Goal: Transaction & Acquisition: Purchase product/service

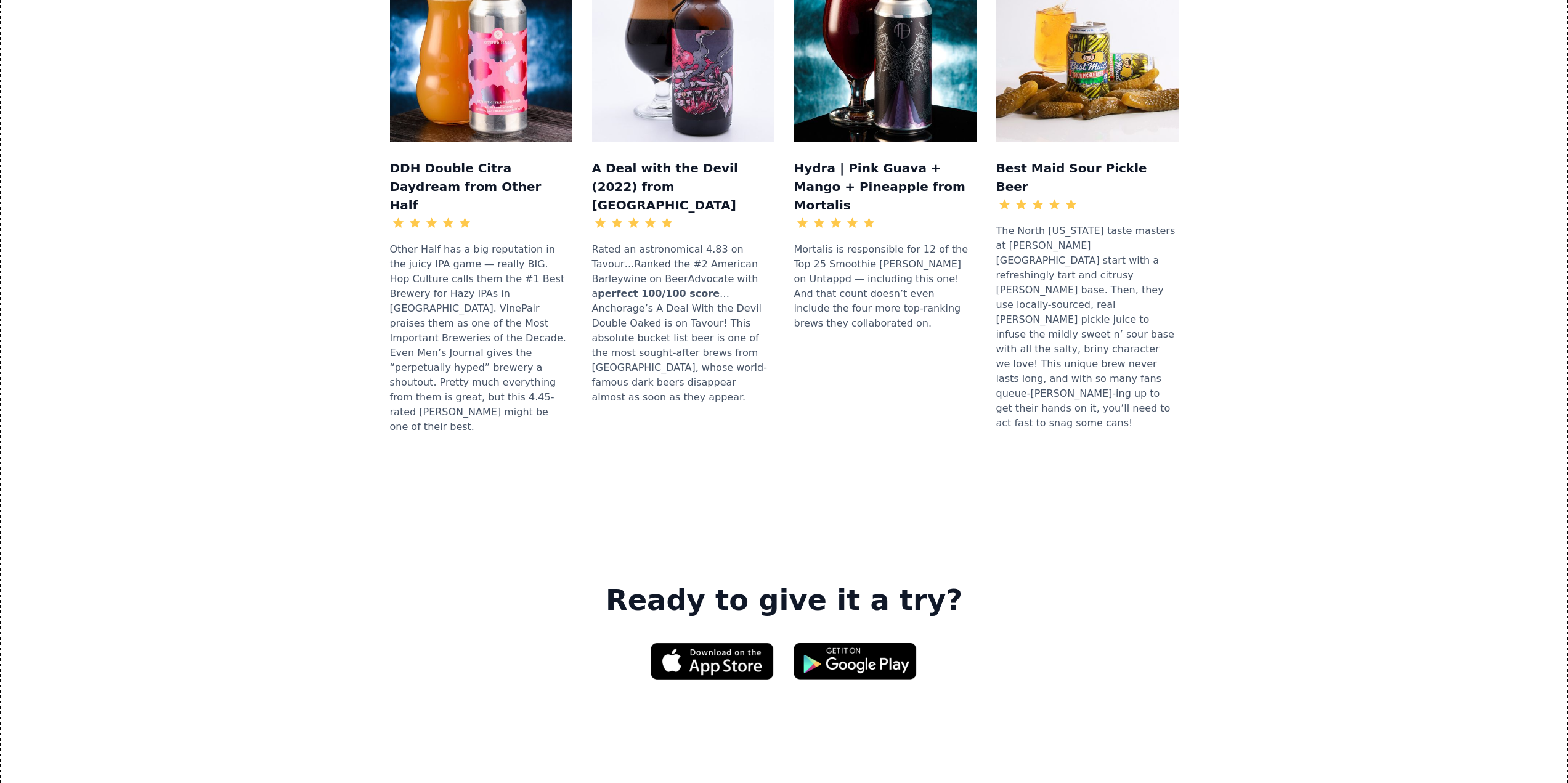
scroll to position [1669, 0]
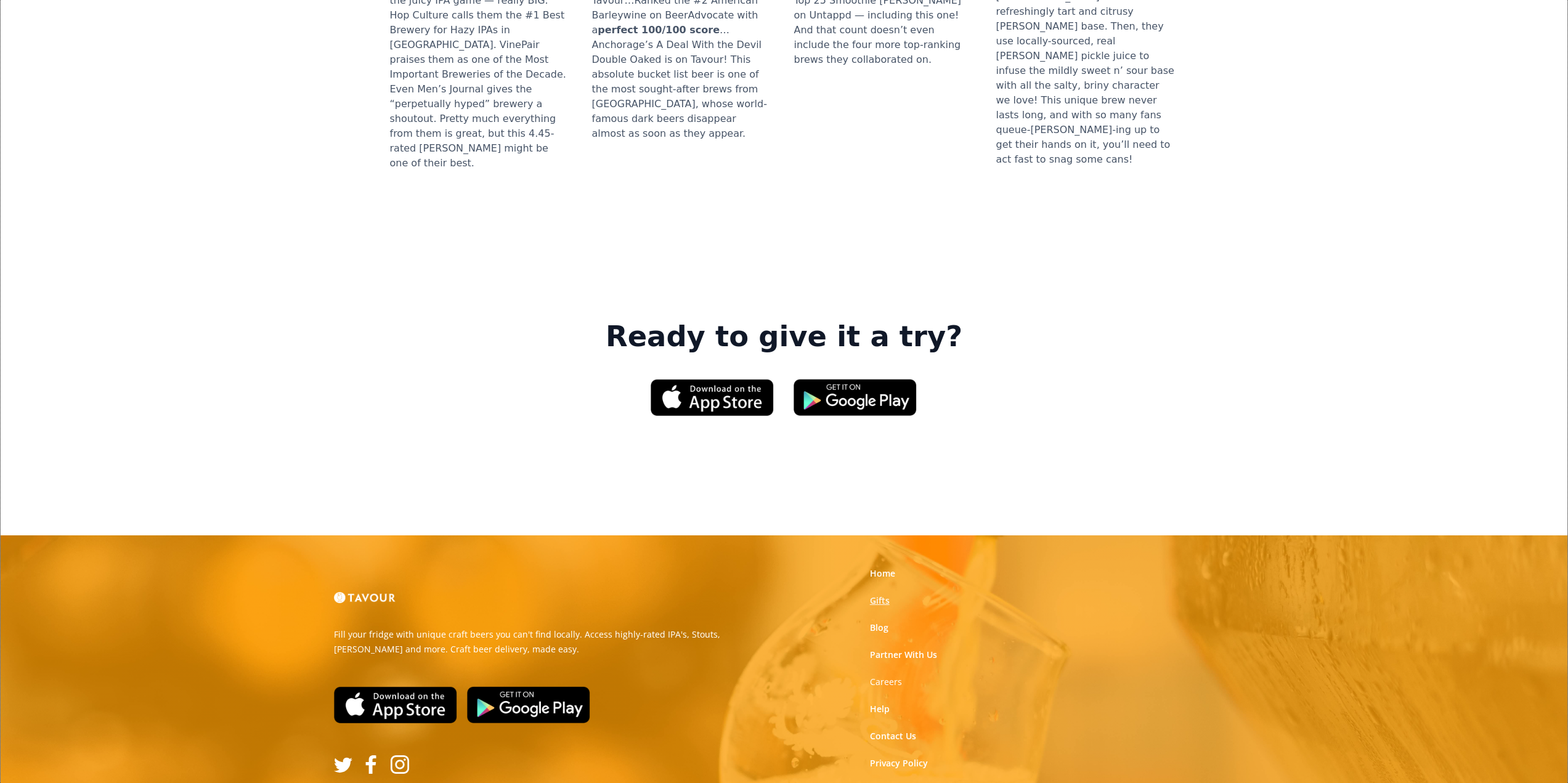
click at [881, 594] on link "Gifts" at bounding box center [880, 600] width 20 height 12
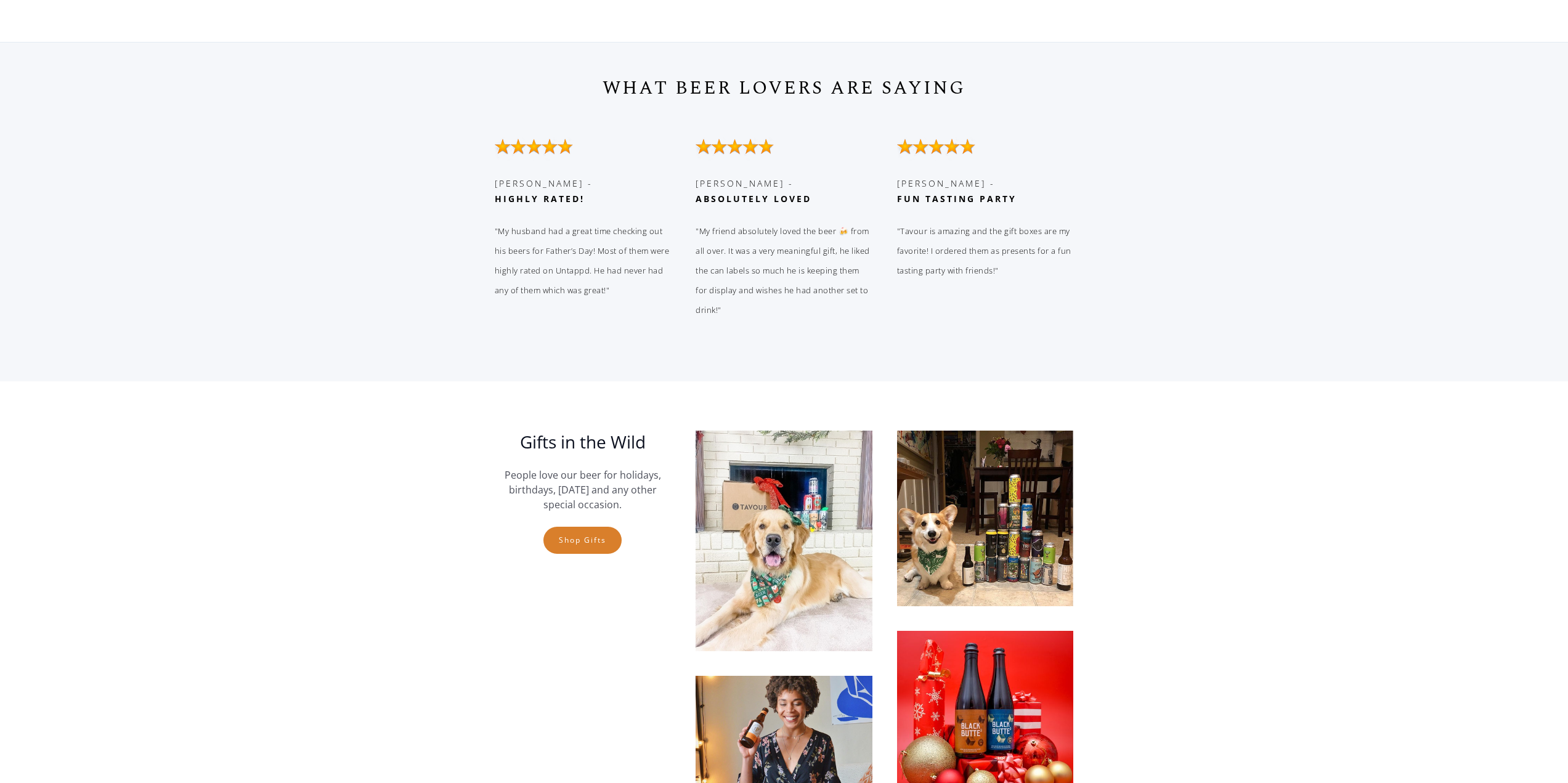
scroll to position [2991, 0]
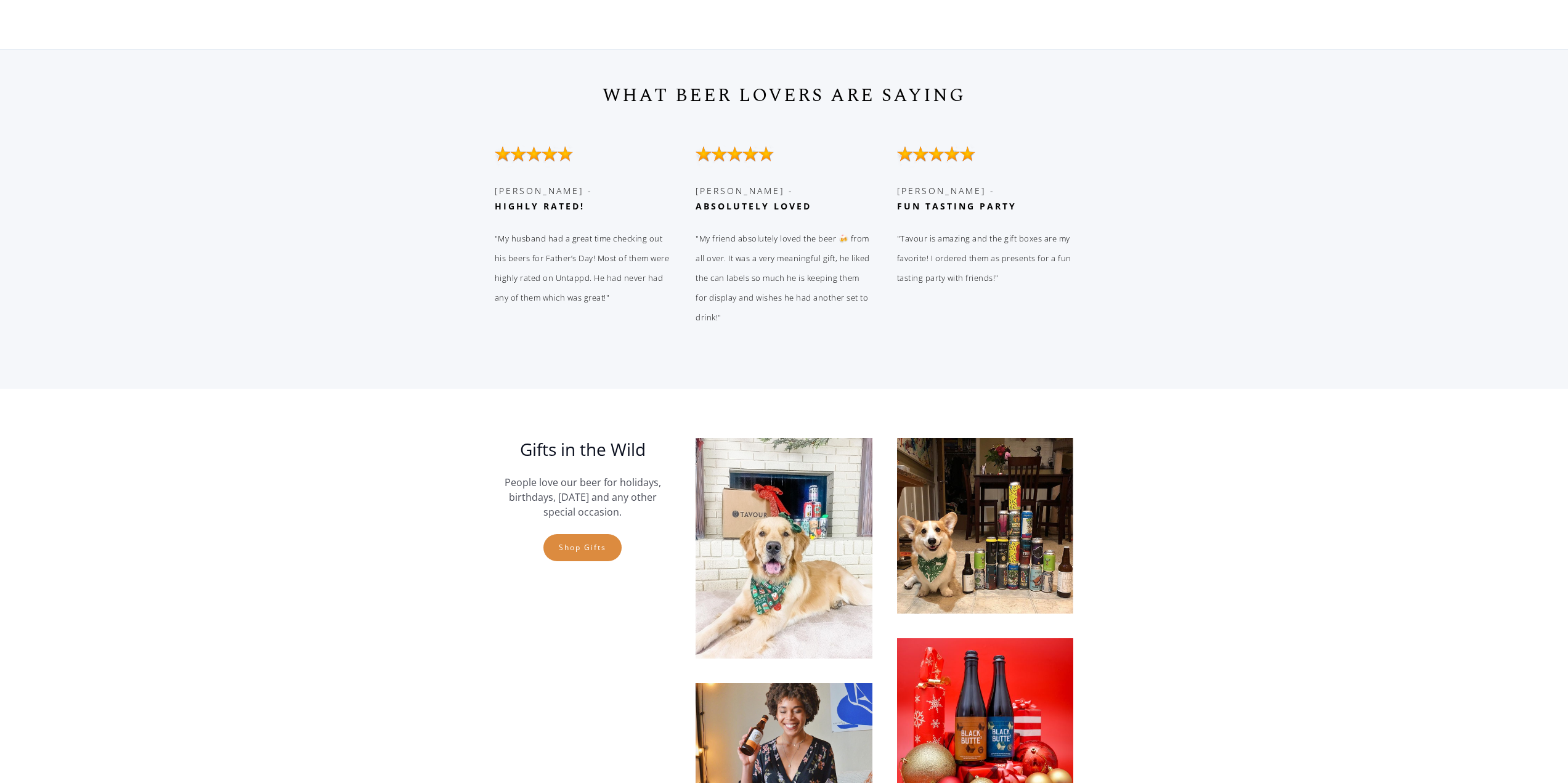
click at [596, 536] on link "Shop gifts" at bounding box center [582, 548] width 78 height 27
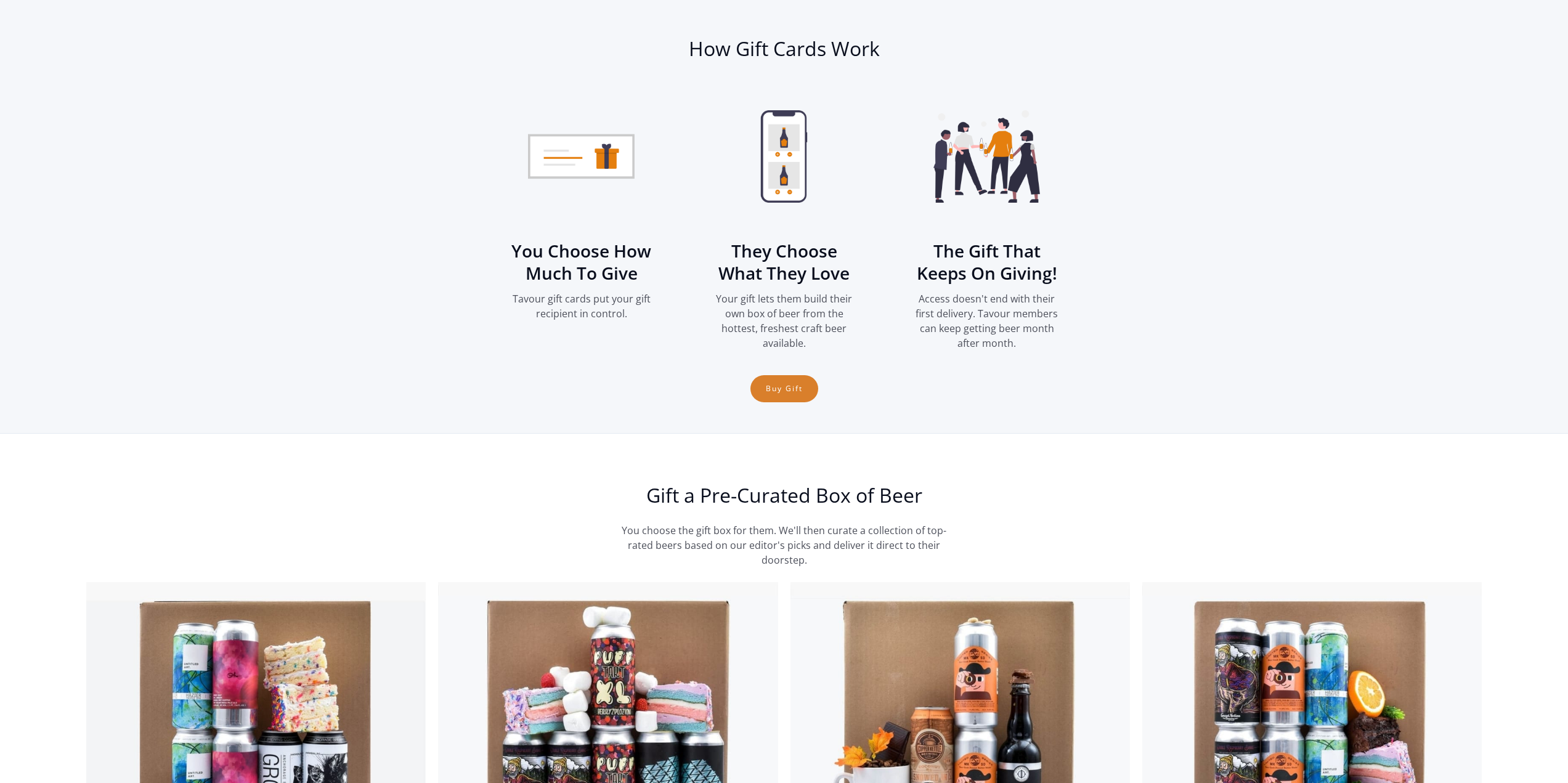
scroll to position [1656, 0]
click at [781, 398] on link "Buy Gift" at bounding box center [784, 389] width 68 height 27
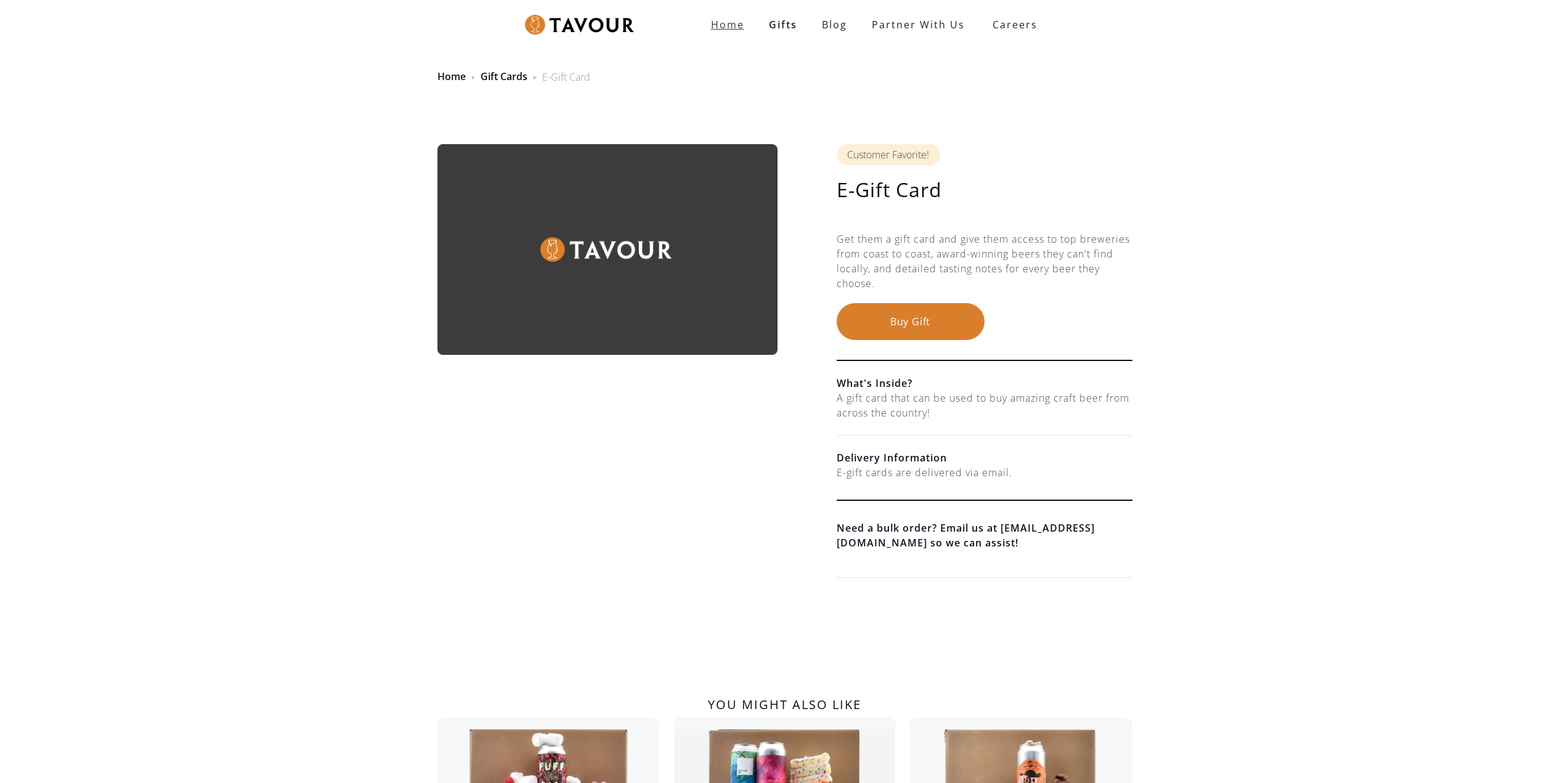
click at [735, 26] on strong "Home" at bounding box center [727, 24] width 33 height 13
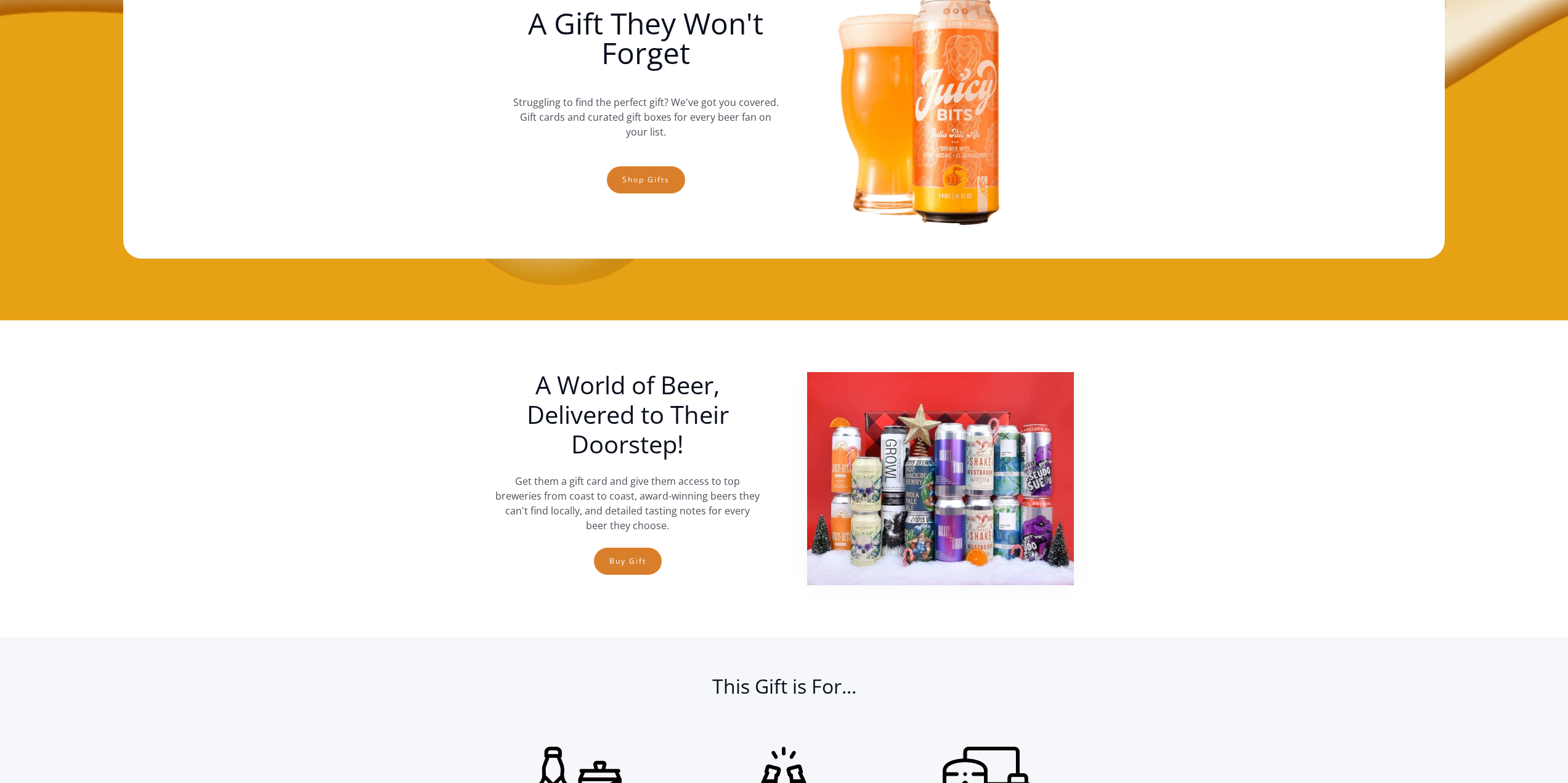
scroll to position [554, 0]
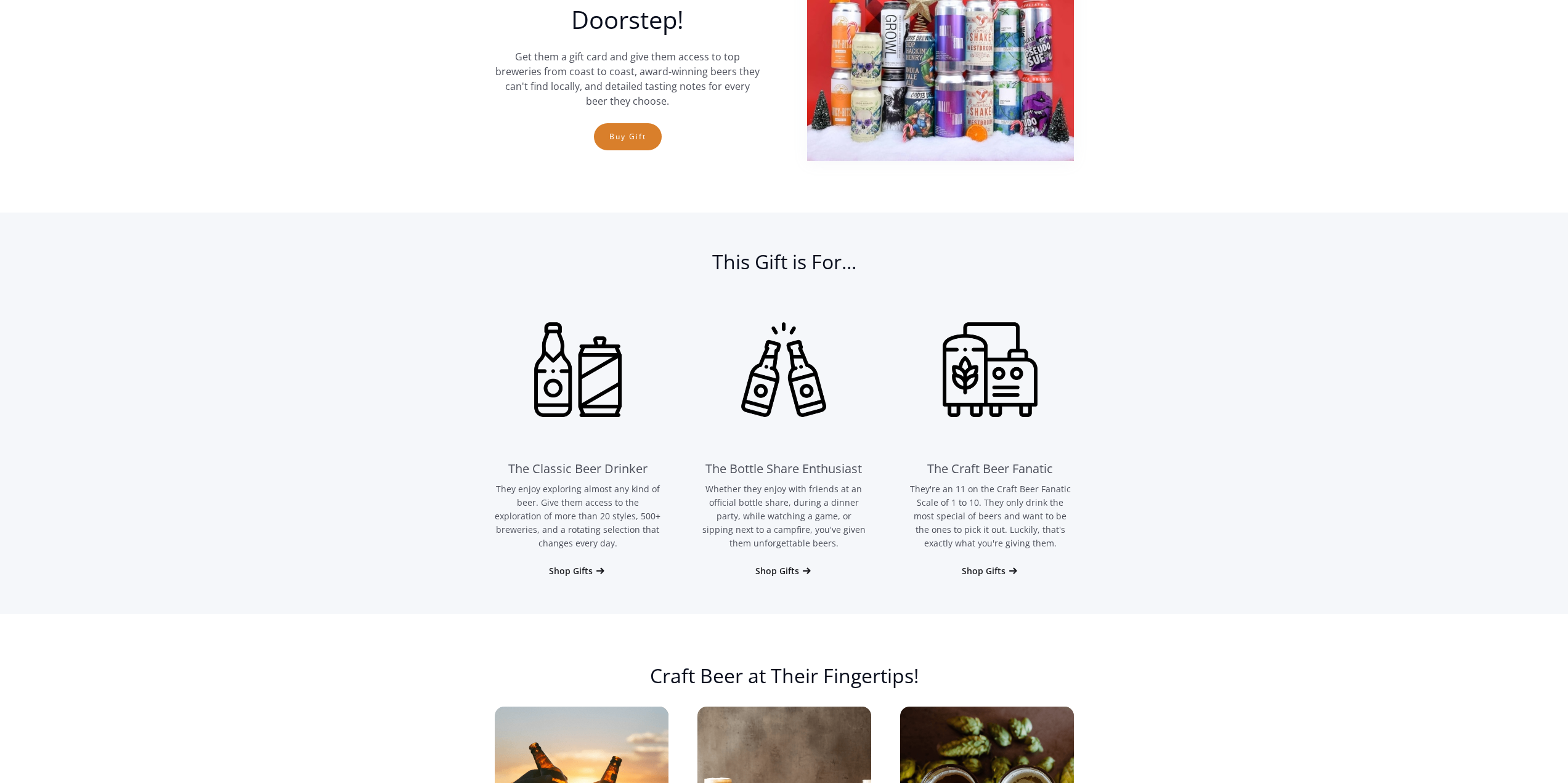
click at [581, 564] on div "The Classic Beer Drinker They enjoy exploring almost any kind of beer. Give the…" at bounding box center [578, 438] width 167 height 303
click at [566, 568] on div "Shop Gifts" at bounding box center [571, 571] width 43 height 12
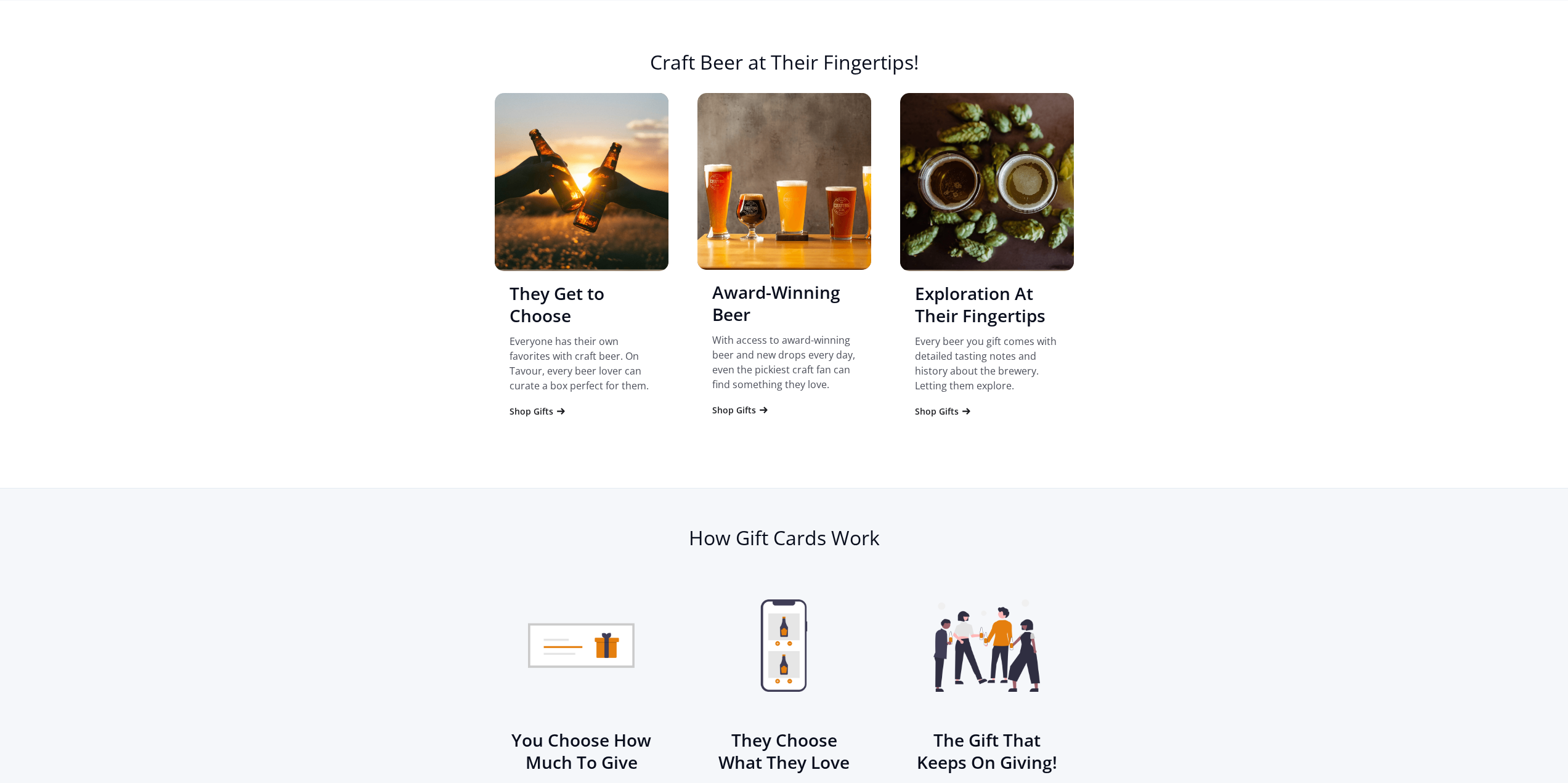
scroll to position [1168, 0]
click at [746, 405] on div "Shop Gifts" at bounding box center [734, 409] width 43 height 12
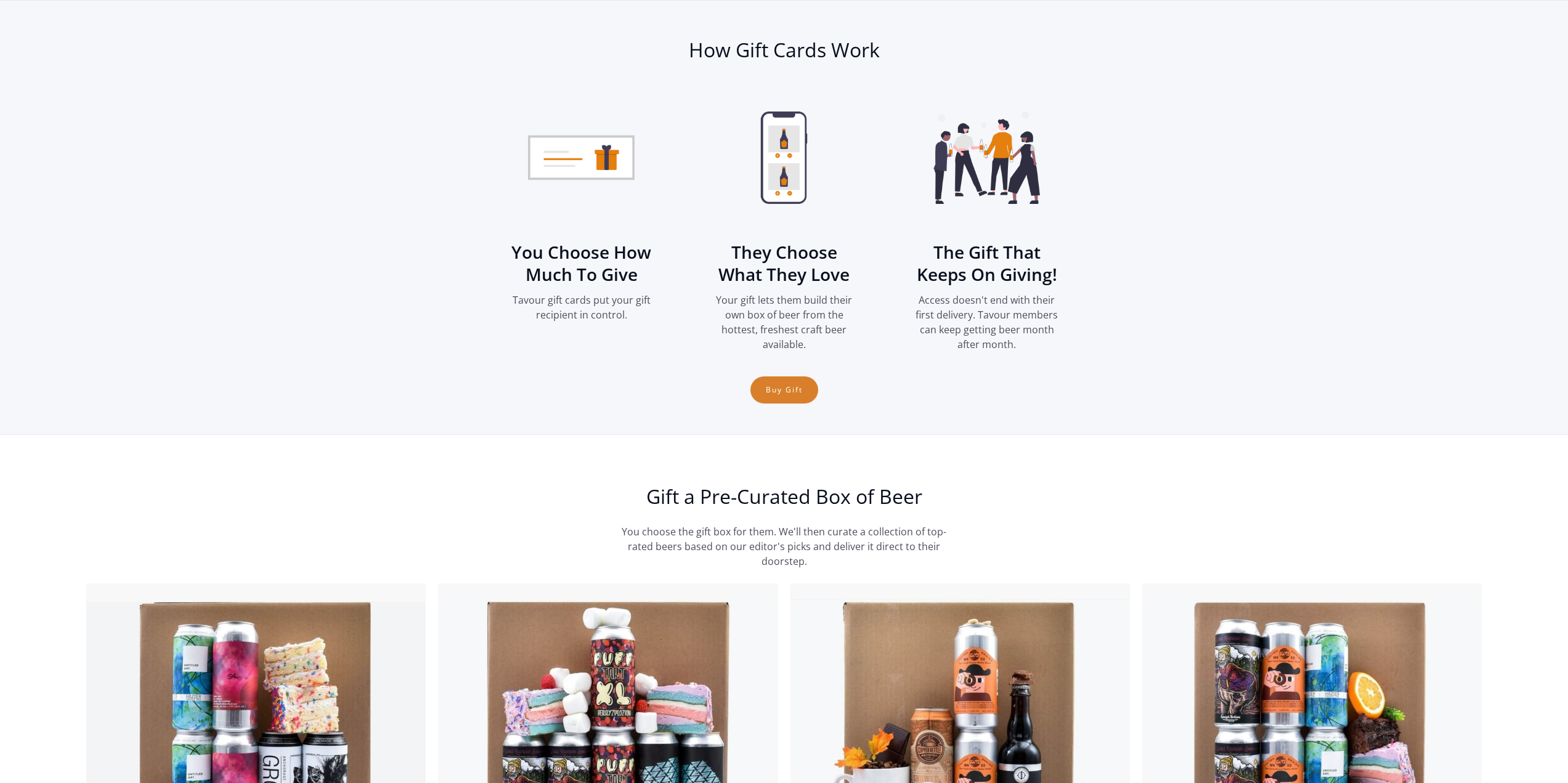
scroll to position [1656, 0]
